Goal: Navigation & Orientation: Find specific page/section

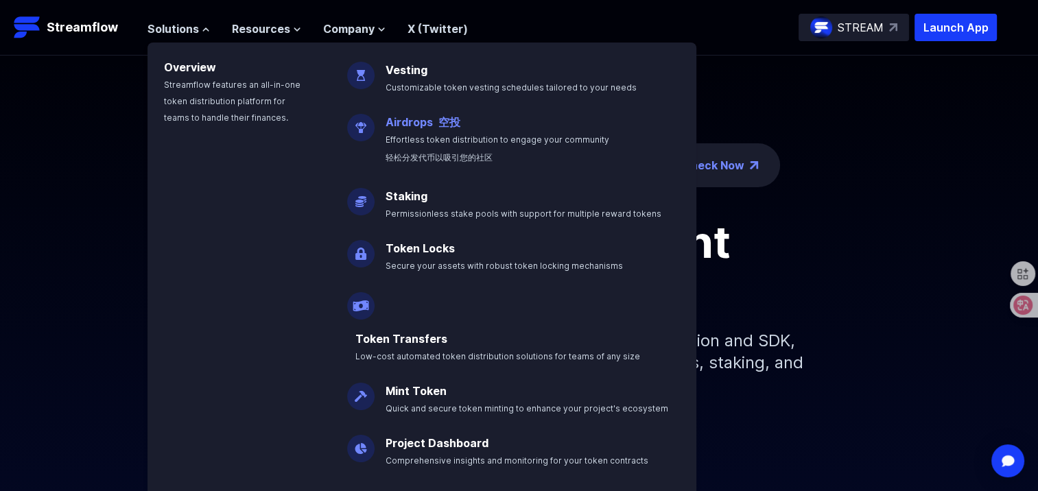
click at [422, 128] on link "Airdrops 空投" at bounding box center [422, 122] width 75 height 14
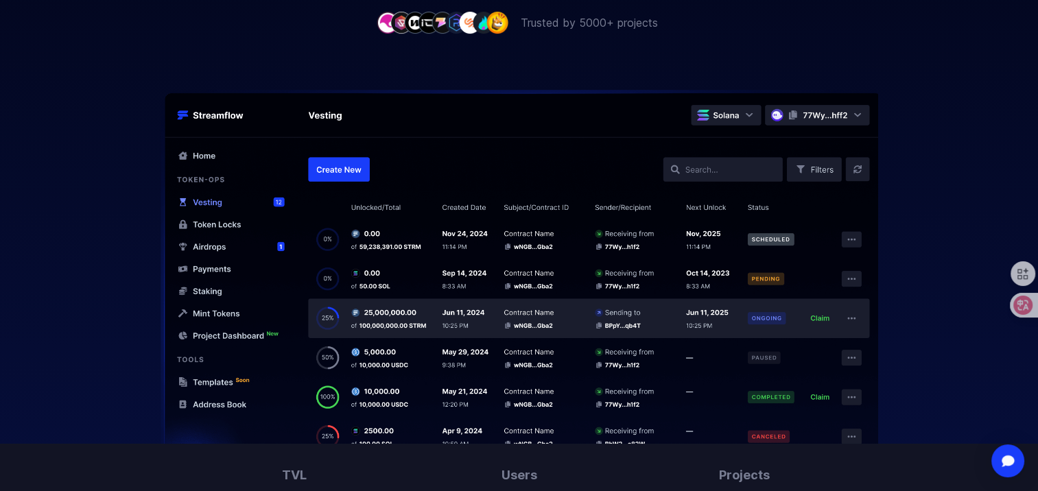
scroll to position [549, 0]
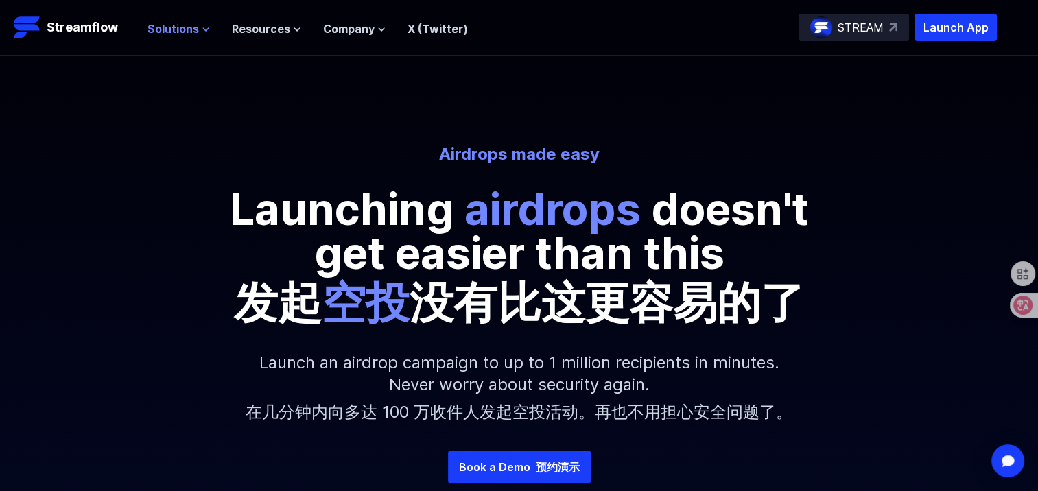
click at [205, 27] on icon at bounding box center [206, 29] width 8 height 8
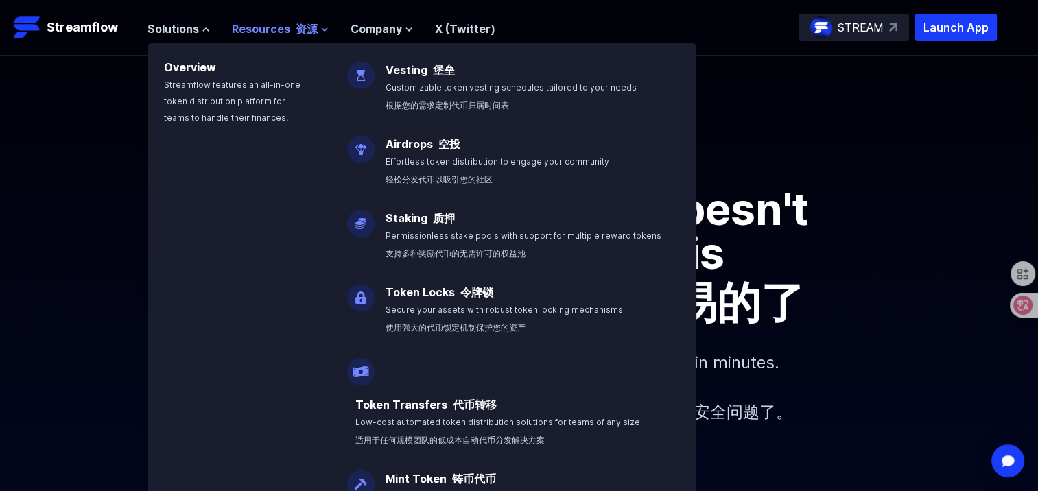
click at [305, 32] on font "资源" at bounding box center [307, 29] width 22 height 14
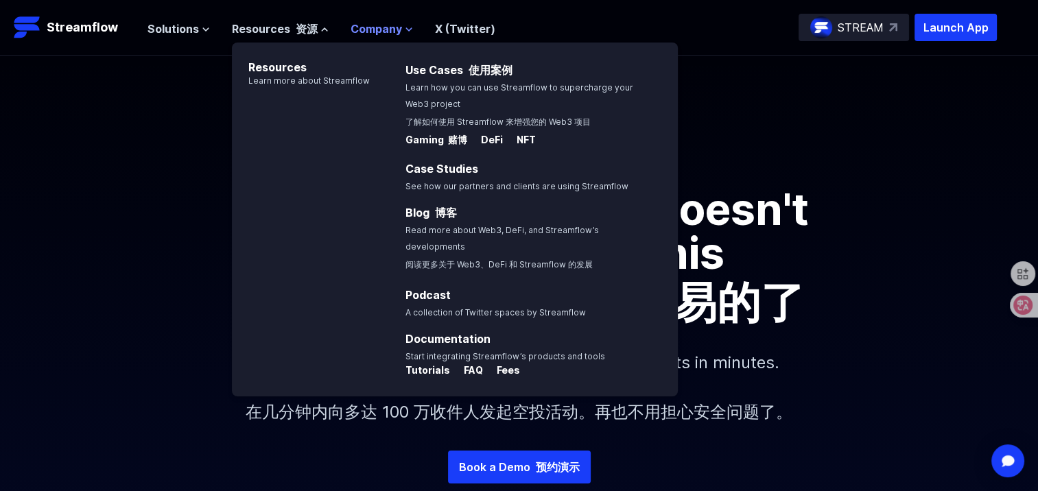
click at [399, 29] on button "Company" at bounding box center [382, 29] width 62 height 16
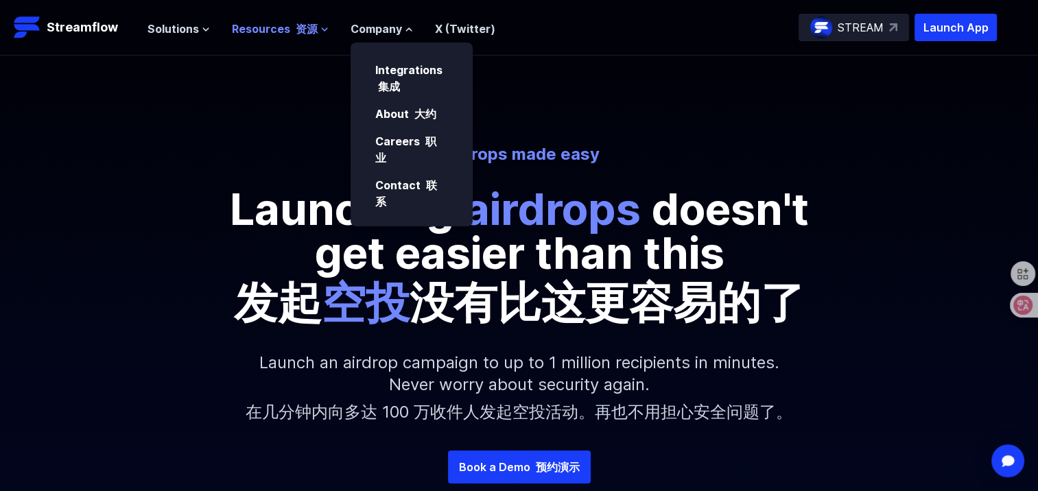
click at [322, 31] on icon at bounding box center [324, 29] width 8 height 8
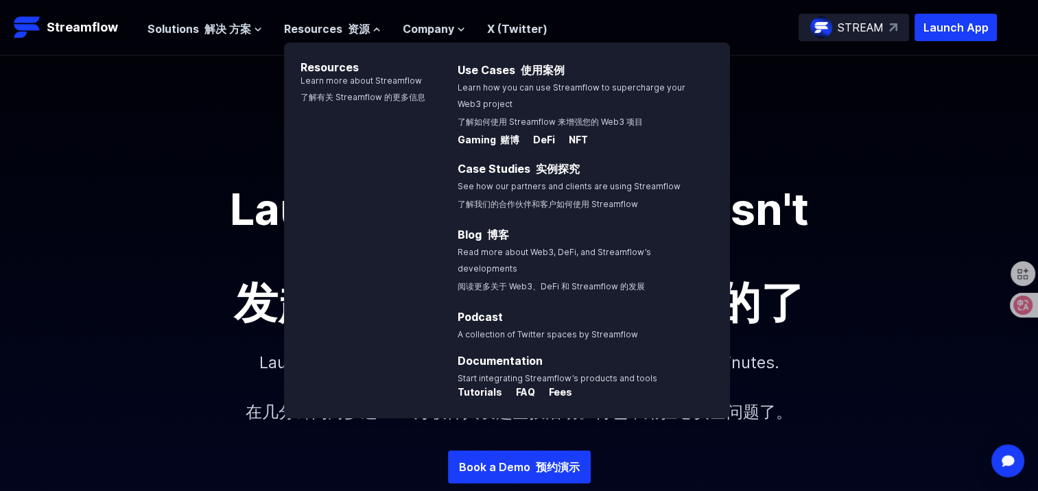
click at [139, 112] on div "Airdrops made easy Launching airdrops doesn't get easier than this 发起 空投 没有比这更容…" at bounding box center [519, 253] width 1038 height 395
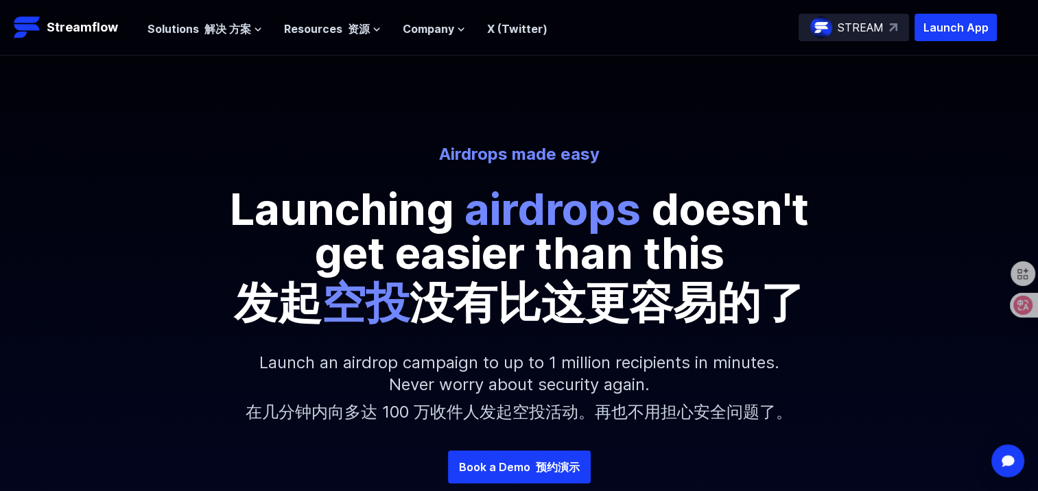
click at [892, 27] on img at bounding box center [893, 27] width 8 height 8
click at [977, 25] on p "Launch App" at bounding box center [955, 27] width 82 height 27
